Goal: Check status: Check status

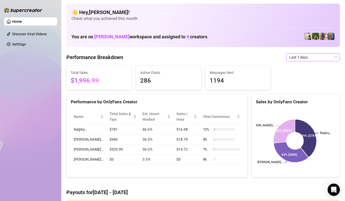
click at [334, 61] on div "Last 7 days" at bounding box center [313, 57] width 54 height 8
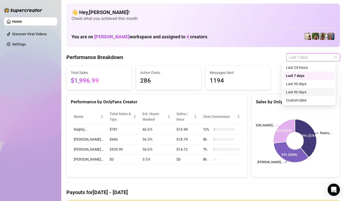
click at [313, 96] on div "Last 90 days" at bounding box center [309, 92] width 52 height 8
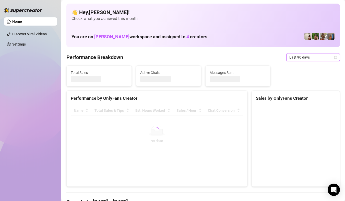
drag, startPoint x: 334, startPoint y: 59, endPoint x: 323, endPoint y: 75, distance: 19.3
click at [334, 59] on div "Last 90 days" at bounding box center [313, 57] width 54 height 8
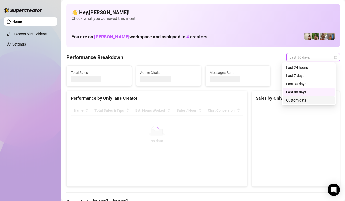
click at [315, 100] on div "Custom date" at bounding box center [308, 100] width 45 height 6
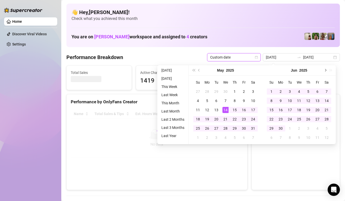
click at [325, 71] on span "Next month (PageDown)" at bounding box center [325, 70] width 3 height 3
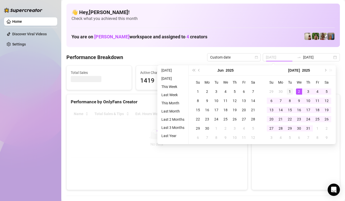
type input "[DATE]"
click at [292, 91] on div "1" at bounding box center [290, 91] width 6 height 6
click at [329, 71] on div "[DATE]" at bounding box center [299, 70] width 74 height 10
click at [327, 71] on button "Next month (PageDown)" at bounding box center [325, 70] width 6 height 10
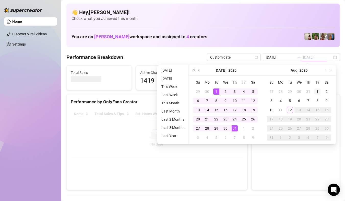
type input "[DATE]"
click at [317, 92] on div "1" at bounding box center [318, 91] width 6 height 6
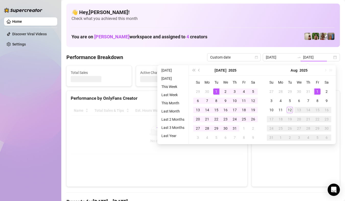
type input "[DATE]"
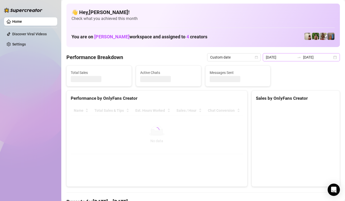
click at [333, 58] on div "[DATE] [DATE]" at bounding box center [301, 57] width 77 height 8
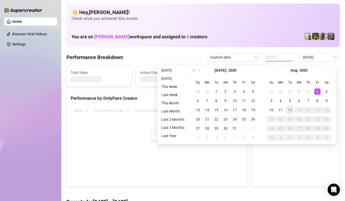
click at [318, 92] on div "1" at bounding box center [318, 91] width 6 height 6
type input "[DATE]"
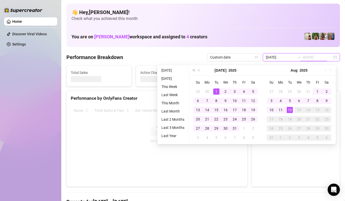
type input "[DATE]"
click at [290, 110] on div "12" at bounding box center [290, 110] width 6 height 6
type input "[DATE]"
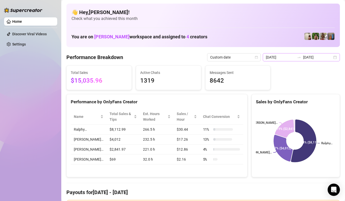
click at [329, 60] on div "[DATE] [DATE]" at bounding box center [301, 57] width 77 height 8
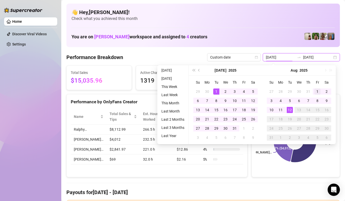
type input "[DATE]"
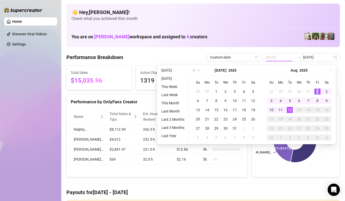
click at [318, 88] on div "1" at bounding box center [318, 91] width 6 height 6
type input "[DATE]"
click at [292, 114] on td "12" at bounding box center [289, 109] width 9 height 9
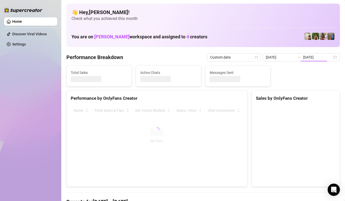
type input "[DATE]"
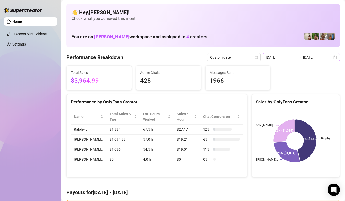
click at [332, 59] on div "[DATE] [DATE]" at bounding box center [301, 57] width 77 height 8
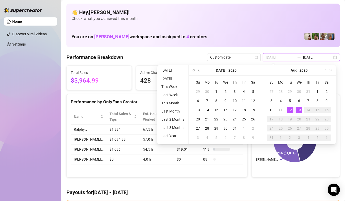
type input "[DATE]"
click at [291, 111] on div "12" at bounding box center [290, 110] width 6 height 6
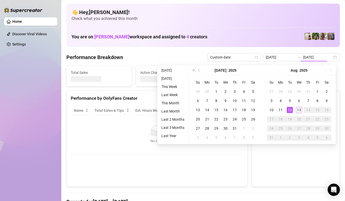
type input "[DATE]"
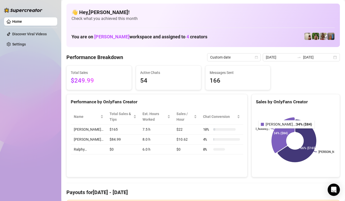
scroll to position [51, 0]
